Goal: Transaction & Acquisition: Subscribe to service/newsletter

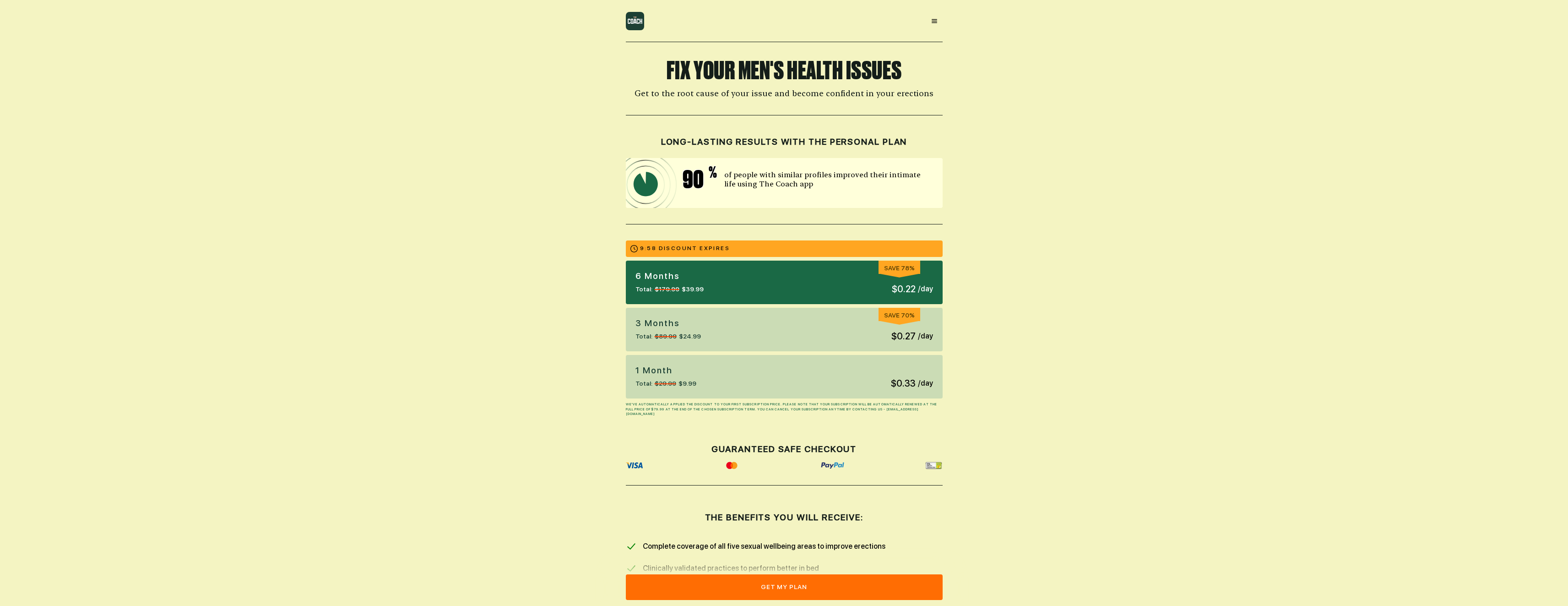
click at [628, 28] on img at bounding box center [635, 21] width 18 height 18
click at [633, 23] on img at bounding box center [635, 21] width 18 height 18
click at [936, 21] on icon at bounding box center [934, 21] width 7 height 7
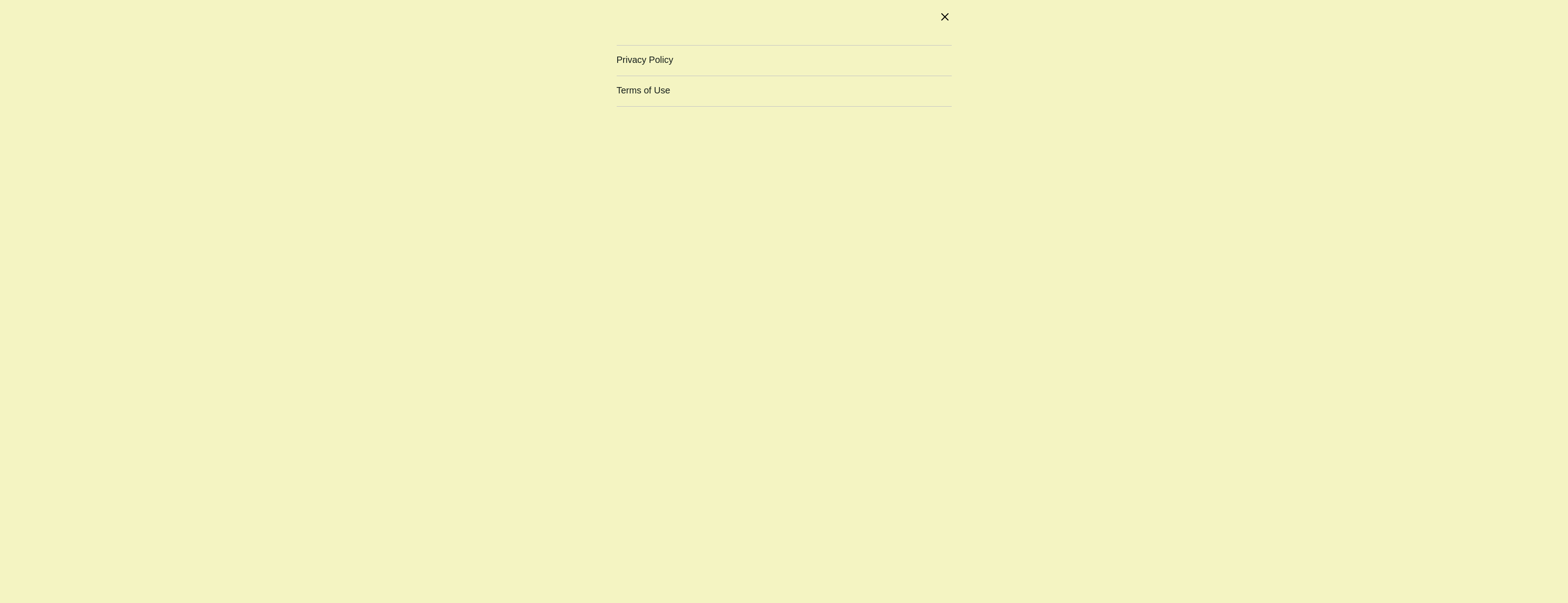
click at [951, 19] on div "Privacy Policy Terms of Use" at bounding box center [784, 301] width 335 height 588
click at [941, 14] on icon at bounding box center [945, 17] width 7 height 7
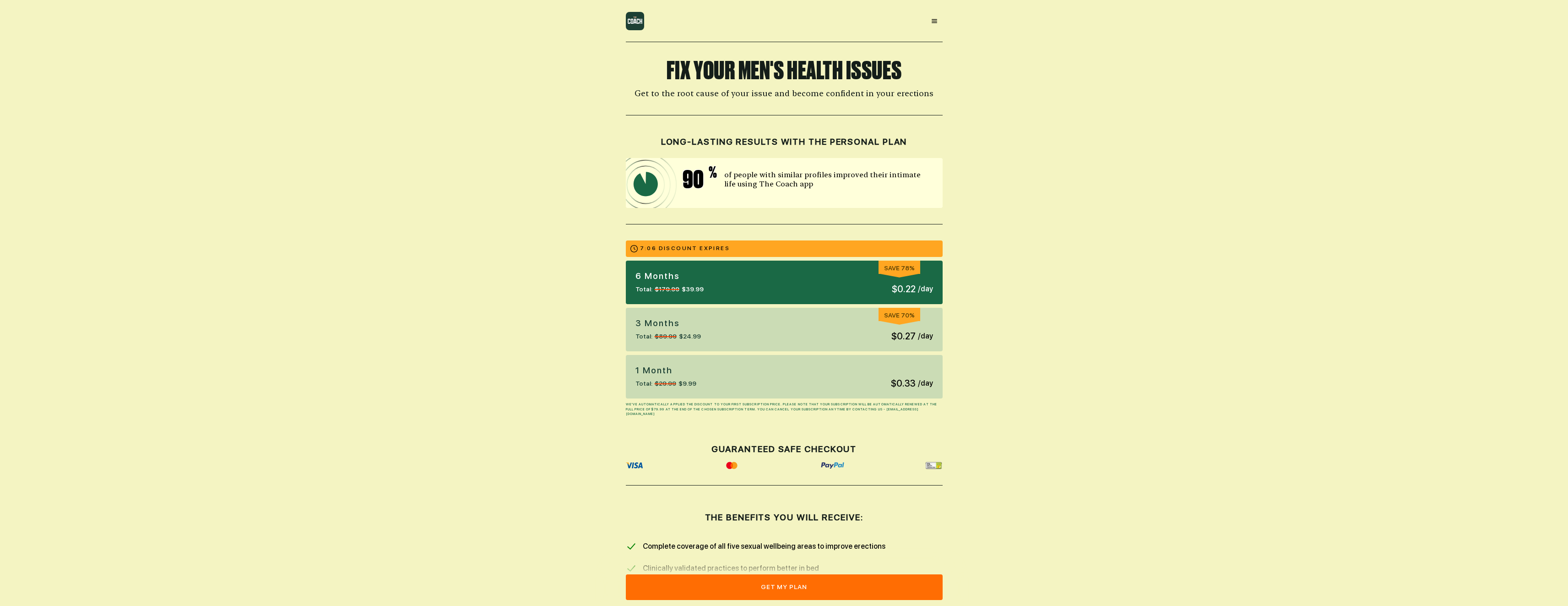
click at [1311, 457] on div "FIX YOUR MEN'S HEALTH ISSUES Get to the root cause of your issue and become con…" at bounding box center [784, 583] width 1568 height 1166
